Goal: Check status

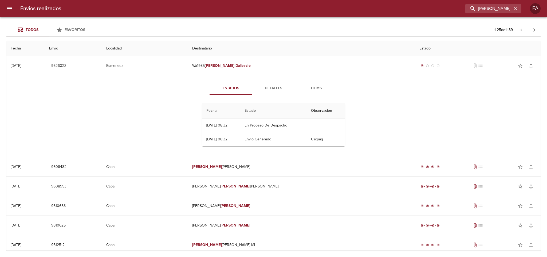
click at [275, 84] on button "Detalles" at bounding box center [273, 88] width 43 height 13
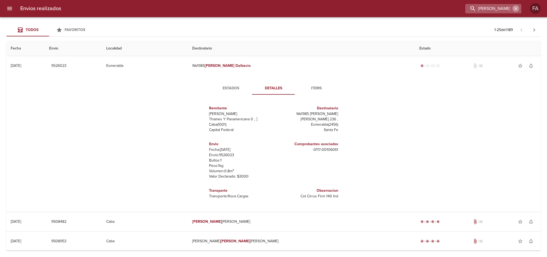
click at [516, 10] on icon "button" at bounding box center [515, 8] width 5 height 5
click at [512, 9] on div at bounding box center [494, 8] width 56 height 9
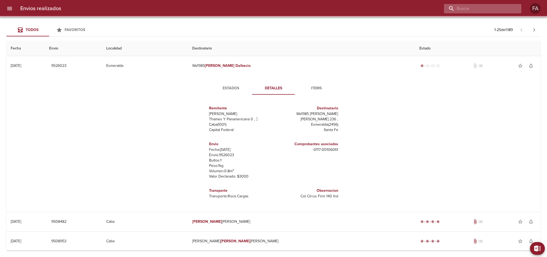
paste input "Ticket #652888"
type input "Ticket #652888"
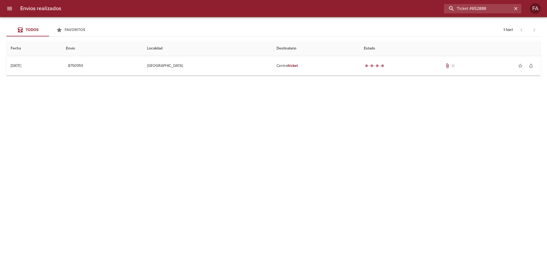
drag, startPoint x: 497, startPoint y: 4, endPoint x: 393, endPoint y: 17, distance: 104.7
click at [393, 0] on div "Envios realizados Ticket #652888 FA Todos Favoritos 1 - 1 de 1 Fecha Envio Loca…" at bounding box center [273, 0] width 547 height 0
paste input "9415065"
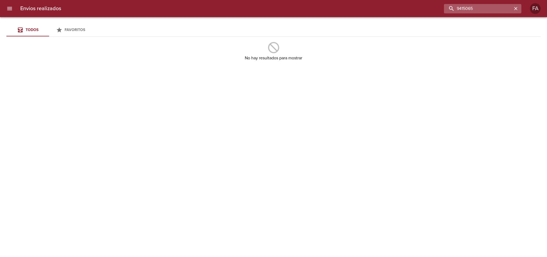
drag, startPoint x: 462, startPoint y: 10, endPoint x: 465, endPoint y: 11, distance: 3.2
click at [464, 10] on input "9415065" at bounding box center [478, 8] width 68 height 9
type input "9415065"
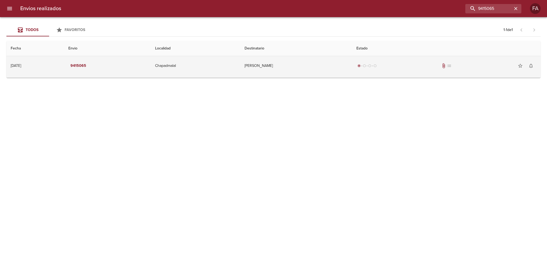
click at [295, 63] on td "[PERSON_NAME]" at bounding box center [296, 65] width 112 height 19
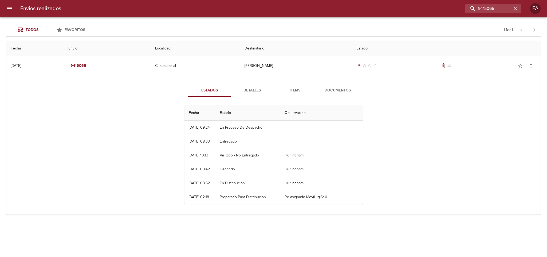
click at [251, 88] on span "Detalles" at bounding box center [252, 90] width 36 height 7
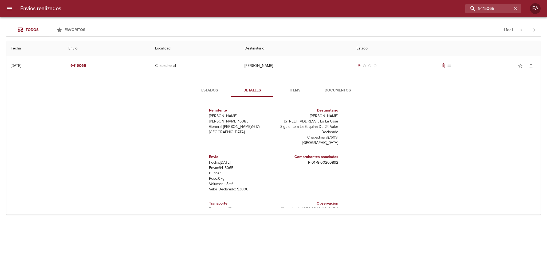
scroll to position [2, 0]
